Goal: Transaction & Acquisition: Purchase product/service

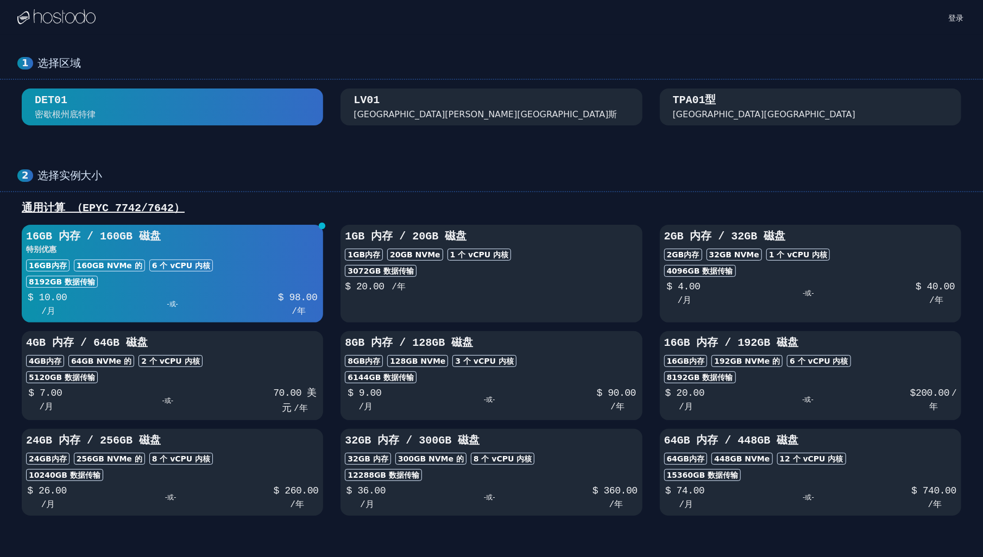
click at [533, 108] on div "[GEOGRAPHIC_DATA] [GEOGRAPHIC_DATA][PERSON_NAME][GEOGRAPHIC_DATA]斯" at bounding box center [491, 107] width 275 height 28
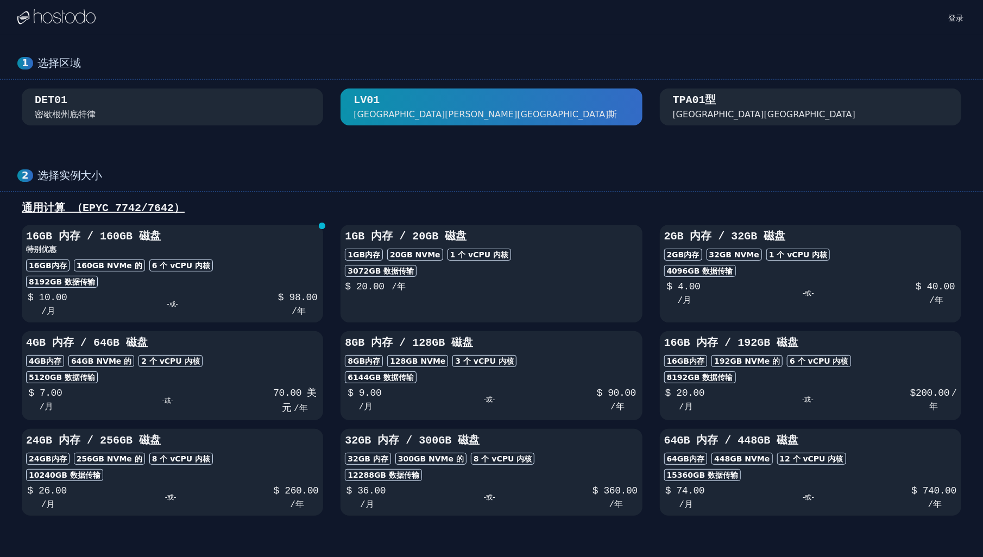
click at [768, 110] on div "TPA01型 [GEOGRAPHIC_DATA][GEOGRAPHIC_DATA]" at bounding box center [810, 107] width 275 height 28
click at [741, 106] on div "TPA01型 [GEOGRAPHIC_DATA][GEOGRAPHIC_DATA]" at bounding box center [810, 107] width 275 height 28
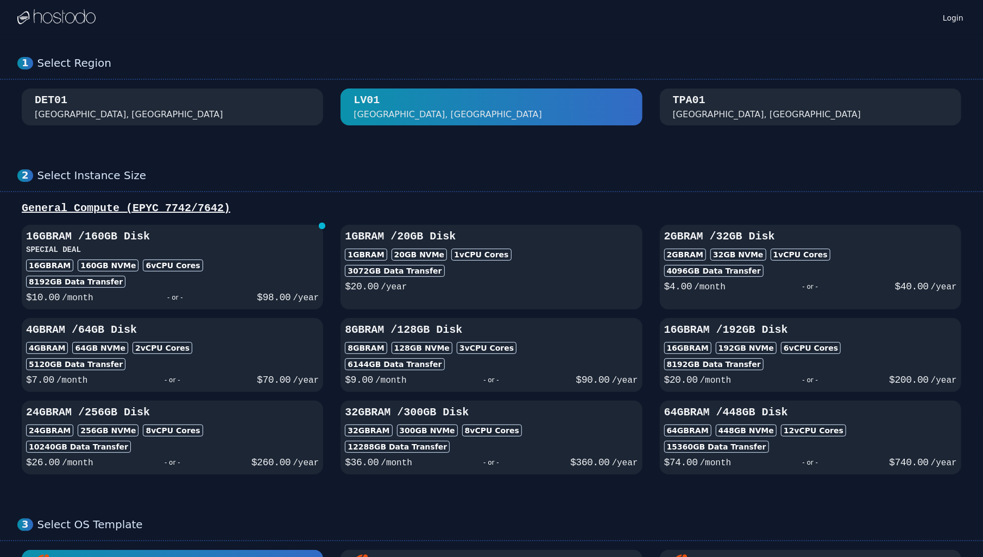
click at [767, 114] on div "TPA01 [GEOGRAPHIC_DATA], [GEOGRAPHIC_DATA]" at bounding box center [810, 107] width 275 height 28
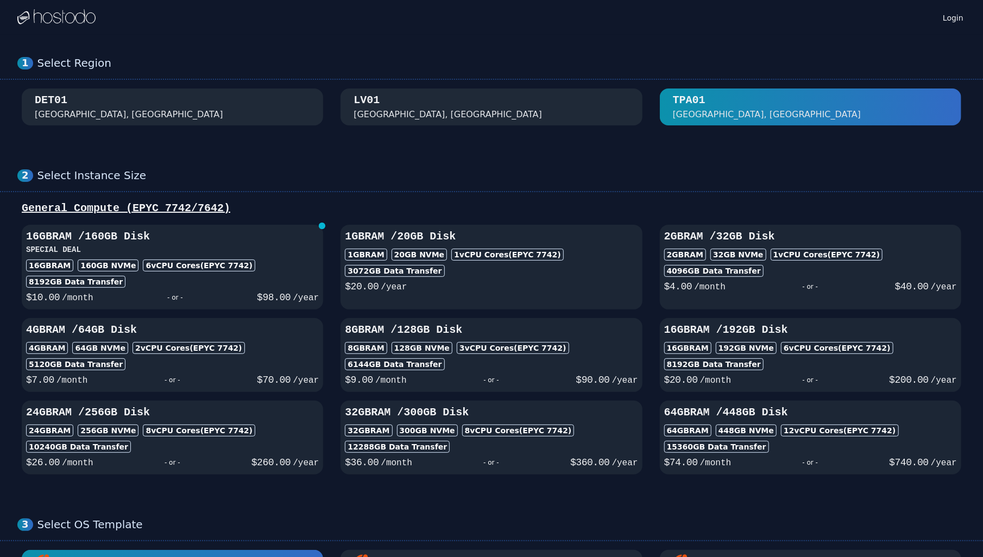
click at [462, 110] on div "[GEOGRAPHIC_DATA], [GEOGRAPHIC_DATA]" at bounding box center [491, 107] width 275 height 28
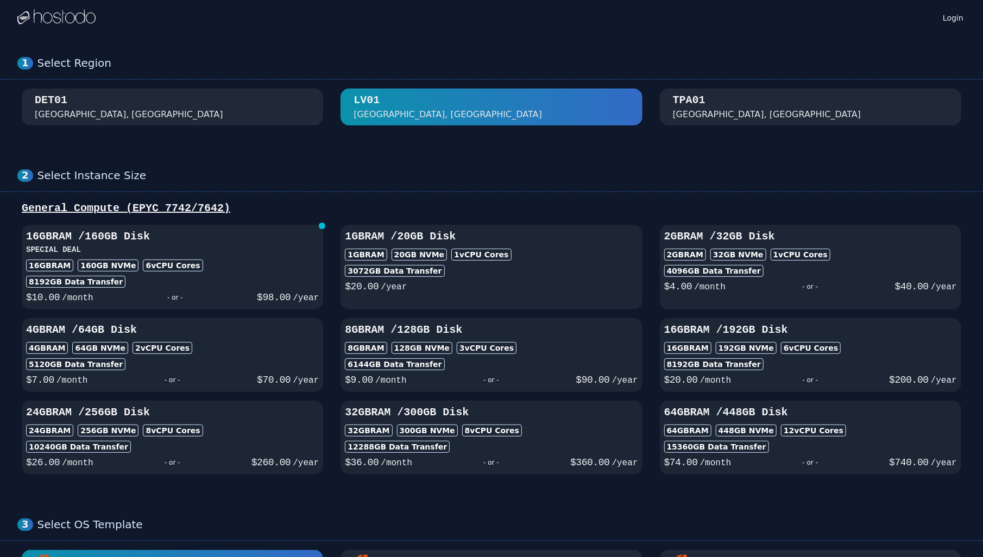
click at [175, 108] on div "DET01 [GEOGRAPHIC_DATA], [GEOGRAPHIC_DATA]" at bounding box center [172, 107] width 275 height 28
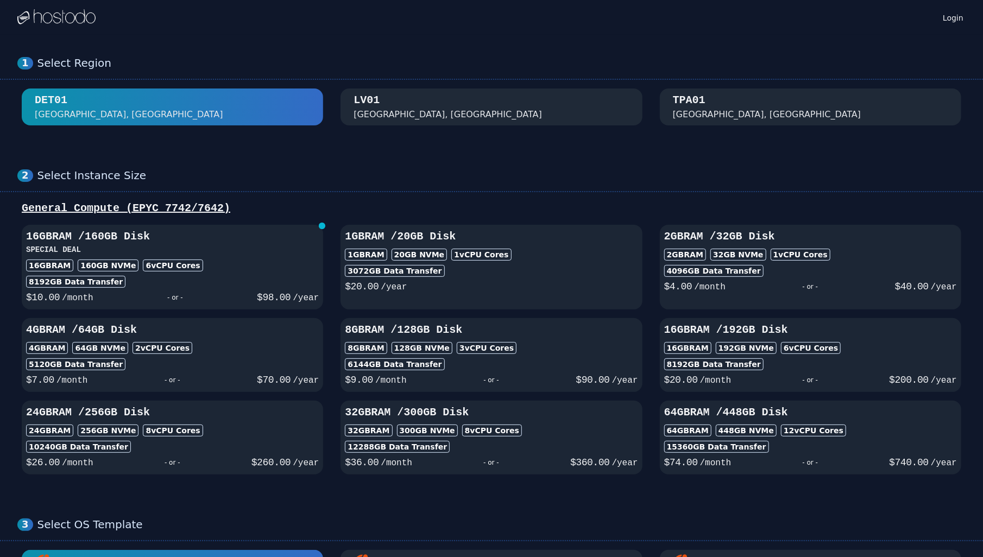
click at [488, 110] on div "[GEOGRAPHIC_DATA], [GEOGRAPHIC_DATA]" at bounding box center [491, 107] width 275 height 28
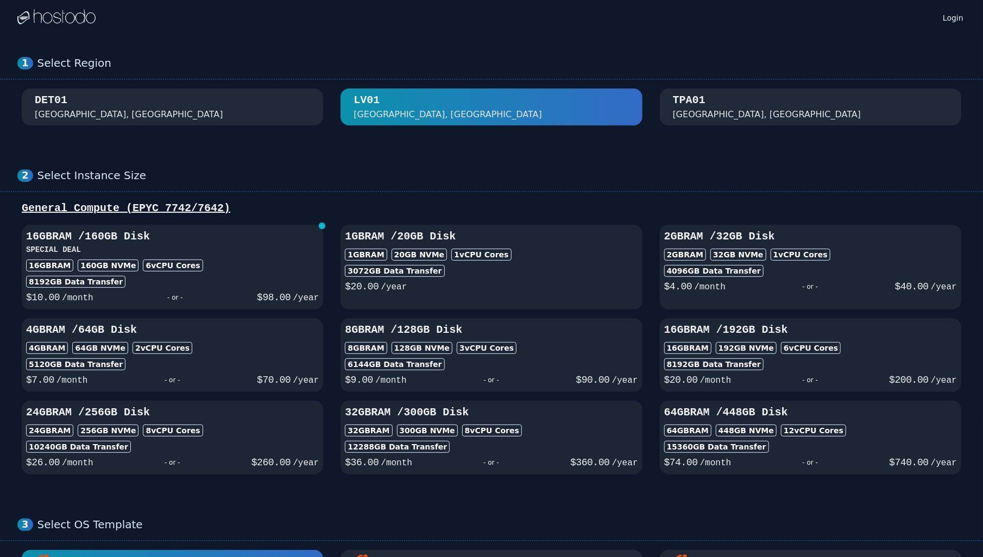
click at [755, 106] on div "TPA01 [GEOGRAPHIC_DATA], [GEOGRAPHIC_DATA]" at bounding box center [810, 107] width 275 height 28
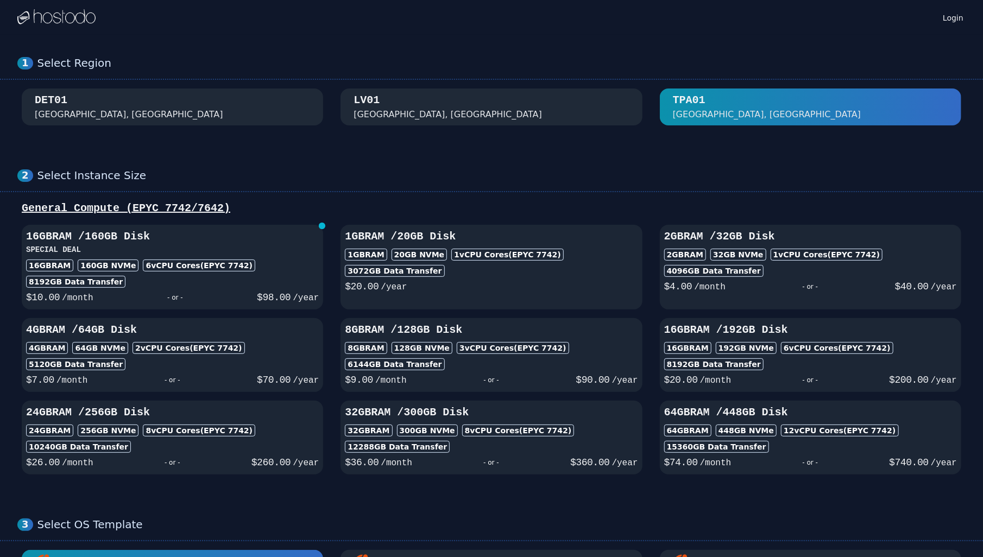
click at [537, 102] on div "[GEOGRAPHIC_DATA], [GEOGRAPHIC_DATA]" at bounding box center [491, 107] width 275 height 28
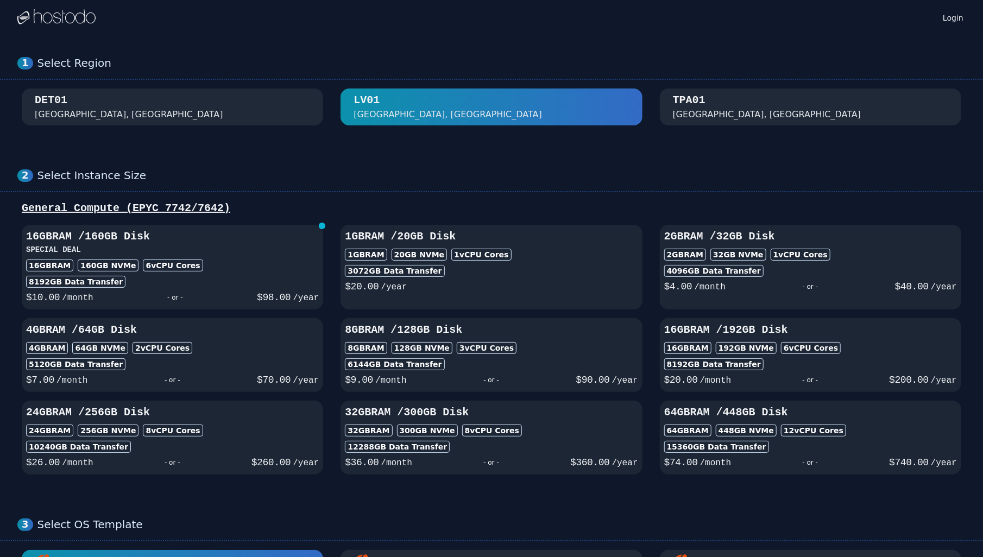
click at [205, 109] on div "DET01 [GEOGRAPHIC_DATA], [GEOGRAPHIC_DATA]" at bounding box center [172, 107] width 275 height 28
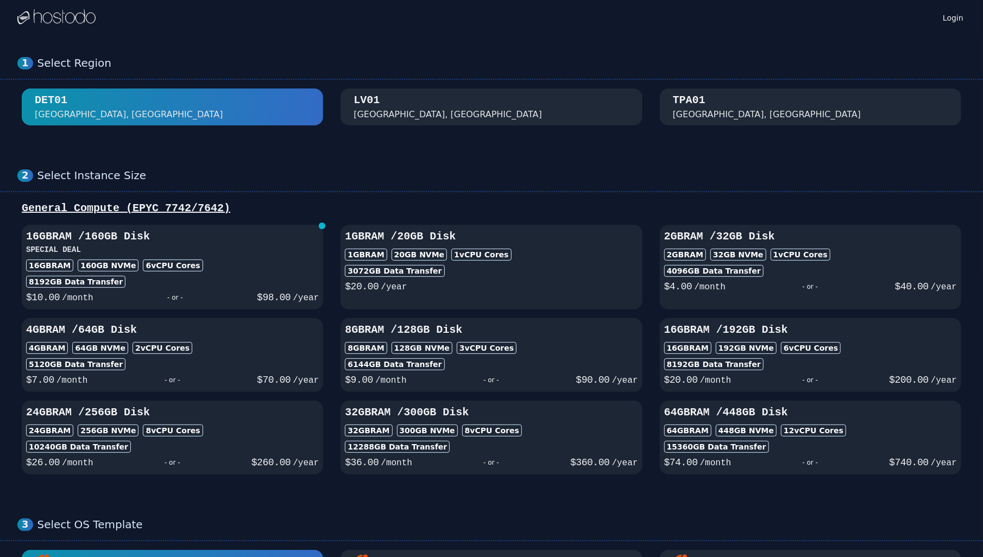
click at [823, 118] on div "TPA01 [GEOGRAPHIC_DATA], [GEOGRAPHIC_DATA]" at bounding box center [810, 107] width 275 height 28
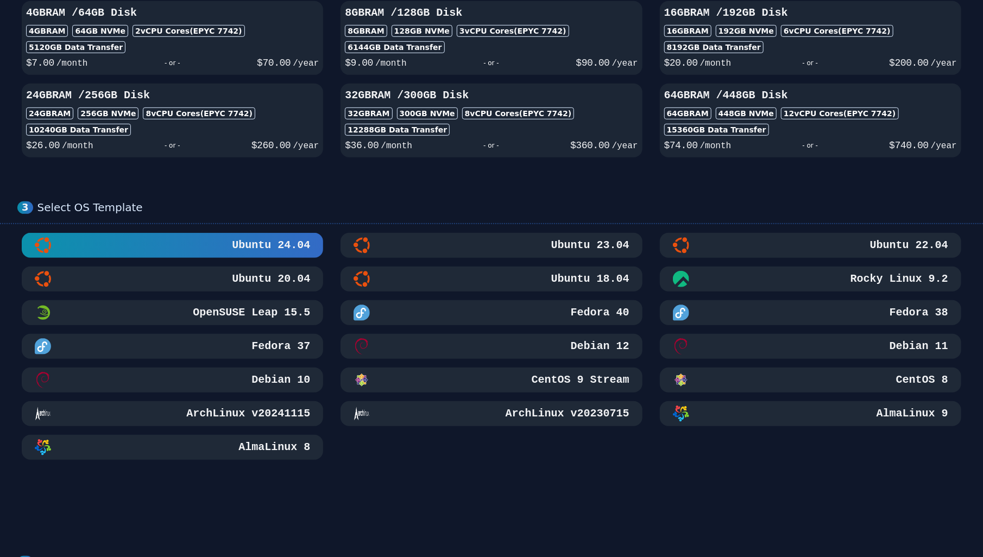
scroll to position [292, 0]
